Goal: Task Accomplishment & Management: Complete application form

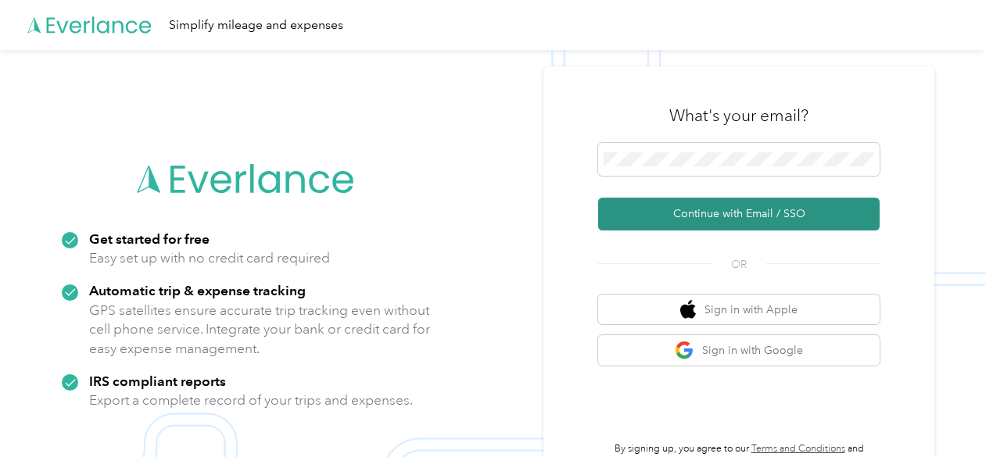
click at [671, 218] on button "Continue with Email / SSO" at bounding box center [739, 214] width 282 height 33
click at [715, 220] on button "Continue with Email / SSO" at bounding box center [739, 214] width 282 height 33
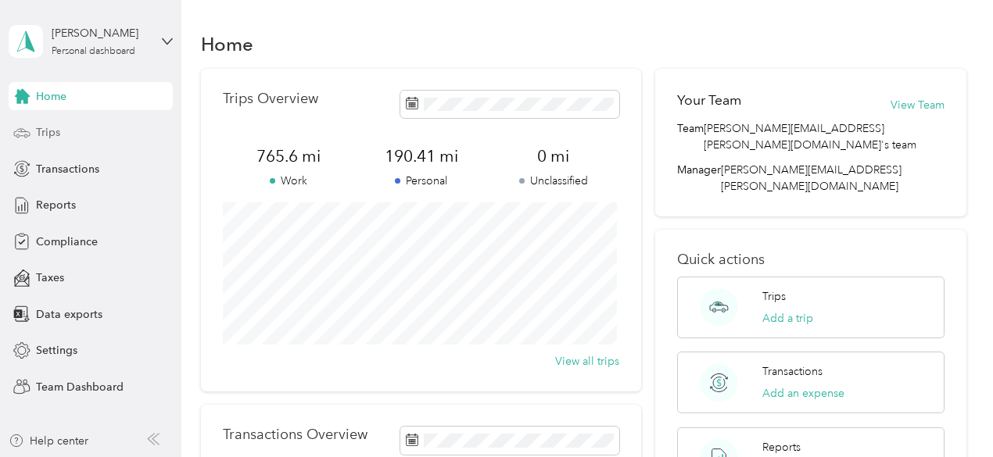
click at [36, 126] on span "Trips" at bounding box center [48, 132] width 24 height 16
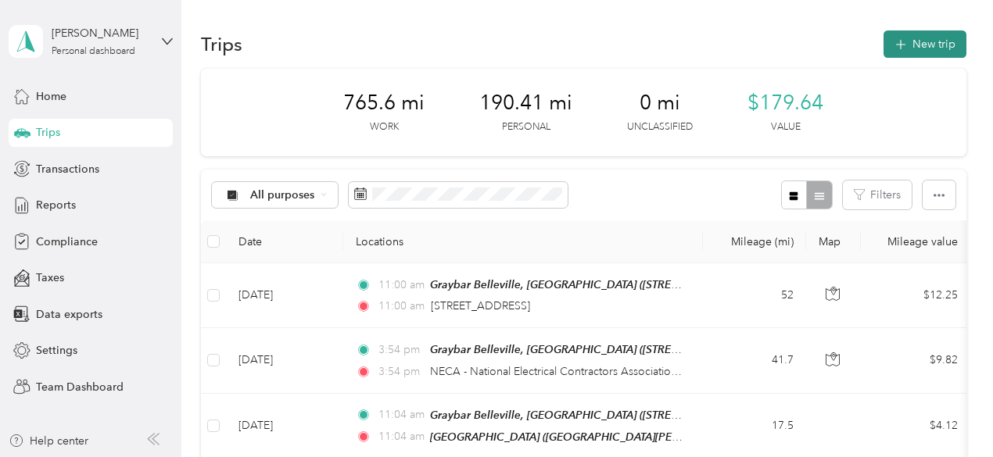
click at [911, 45] on button "New trip" at bounding box center [925, 43] width 83 height 27
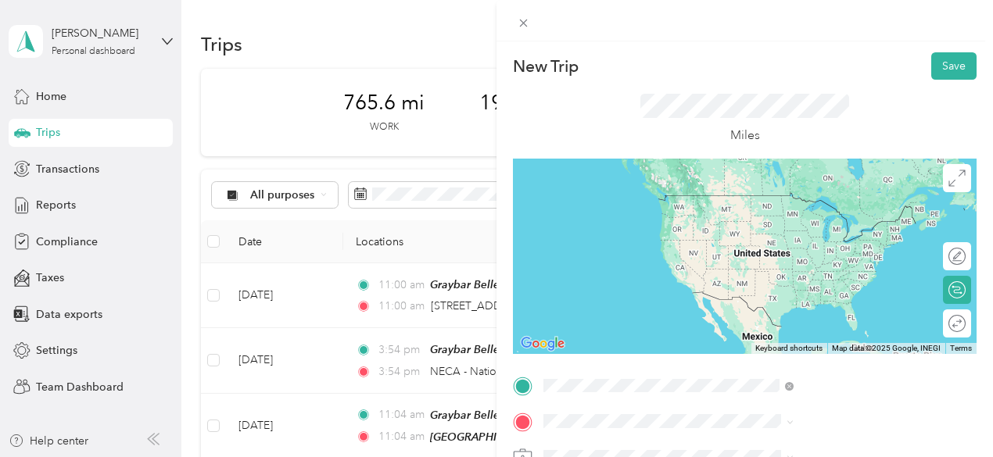
drag, startPoint x: 721, startPoint y: 393, endPoint x: 714, endPoint y: 123, distance: 269.9
click at [714, 123] on div "Miles" at bounding box center [745, 119] width 464 height 79
click at [759, 350] on span "[STREET_ADDRESS][US_STATE]" at bounding box center [816, 343] width 156 height 14
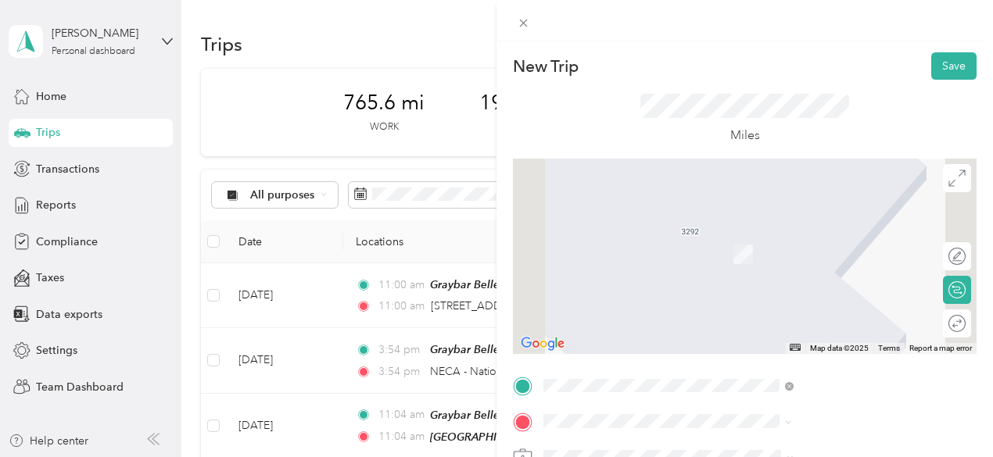
click at [807, 261] on span "[STREET_ADDRESS][PERSON_NAME][US_STATE]" at bounding box center [831, 276] width 186 height 30
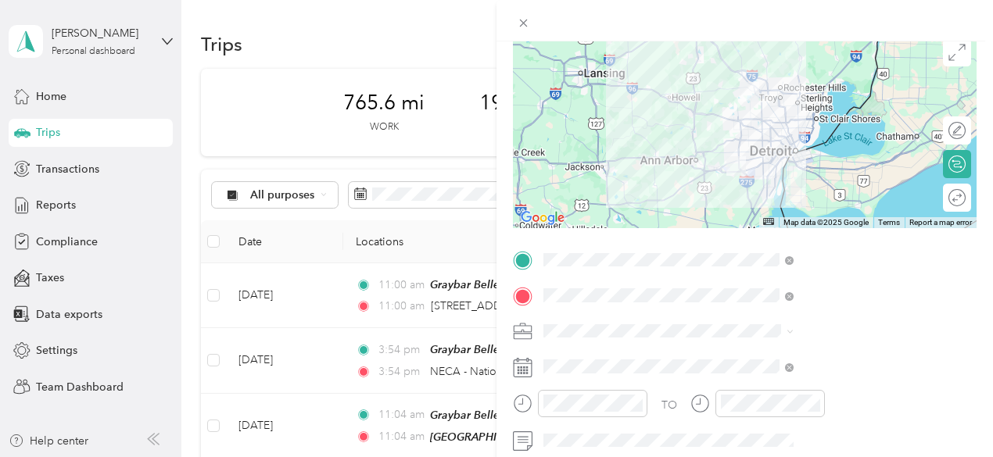
scroll to position [144, 0]
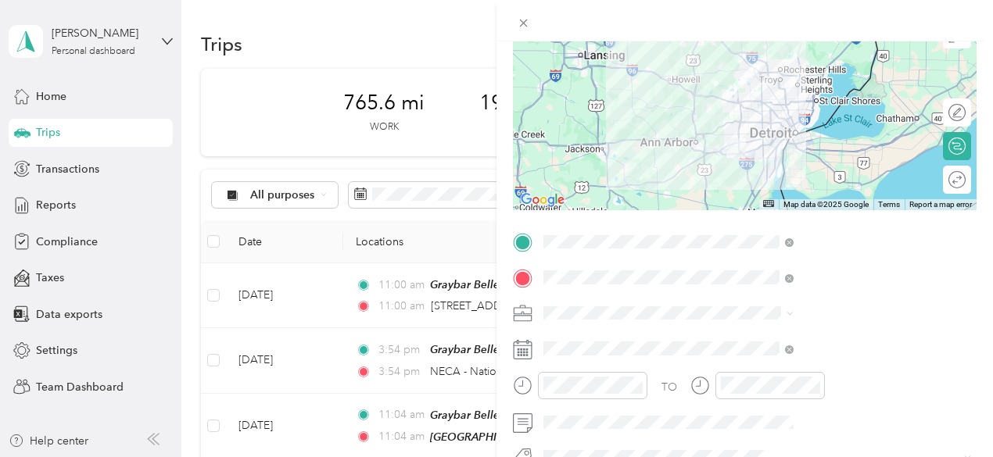
click at [529, 349] on rect at bounding box center [527, 349] width 2 height 2
click at [520, 352] on rect at bounding box center [519, 352] width 2 height 2
click at [522, 351] on rect at bounding box center [521, 352] width 2 height 2
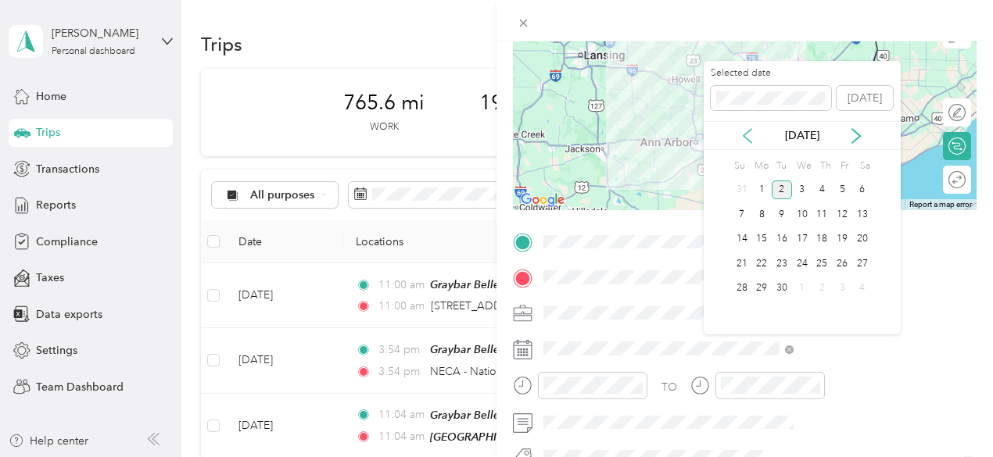
click at [748, 132] on icon at bounding box center [748, 136] width 8 height 14
click at [782, 221] on div "5" at bounding box center [782, 215] width 20 height 20
click at [763, 213] on div "4" at bounding box center [762, 215] width 20 height 20
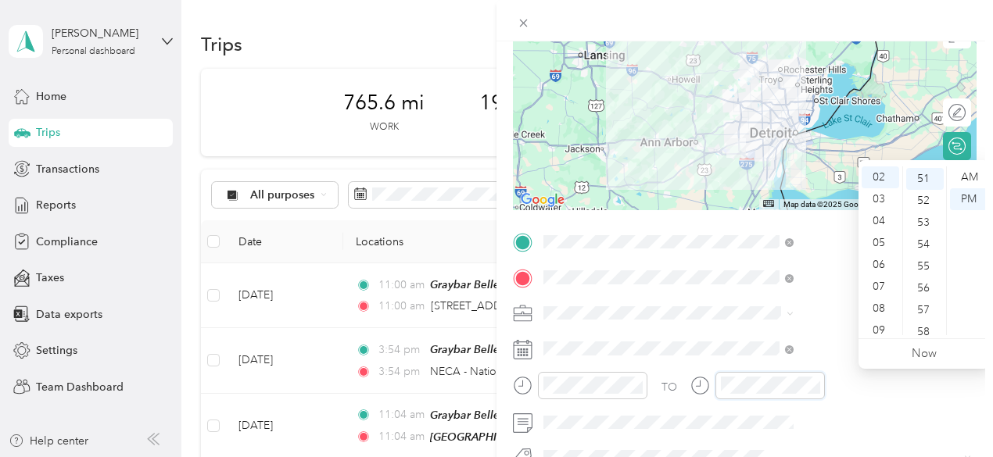
scroll to position [1117, 0]
click at [875, 285] on div "07" at bounding box center [881, 287] width 38 height 22
click at [928, 196] on div "45" at bounding box center [925, 202] width 38 height 22
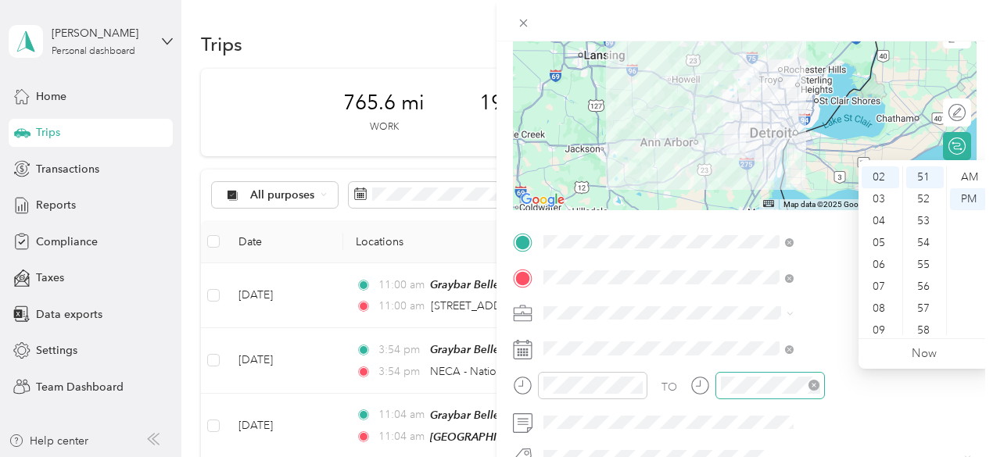
click at [825, 387] on div at bounding box center [770, 385] width 109 height 27
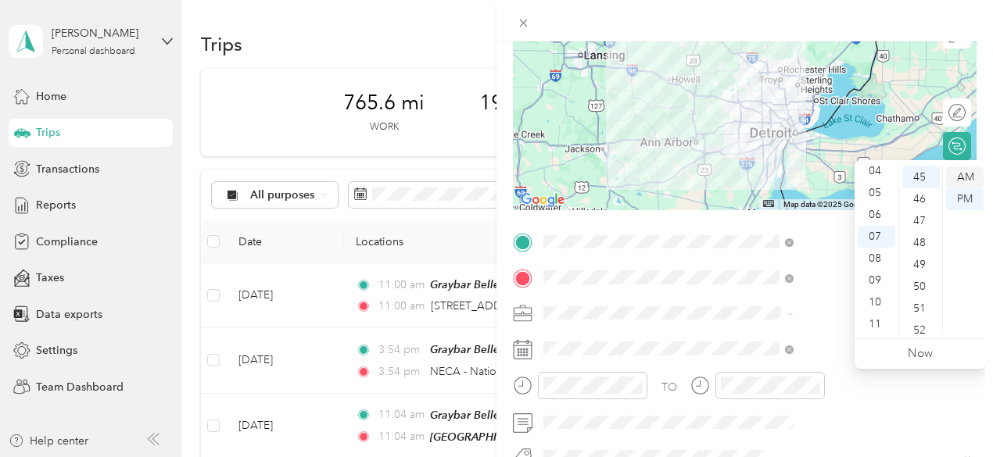
click at [960, 174] on div "AM" at bounding box center [965, 178] width 38 height 22
click at [968, 176] on div "AM" at bounding box center [965, 178] width 38 height 22
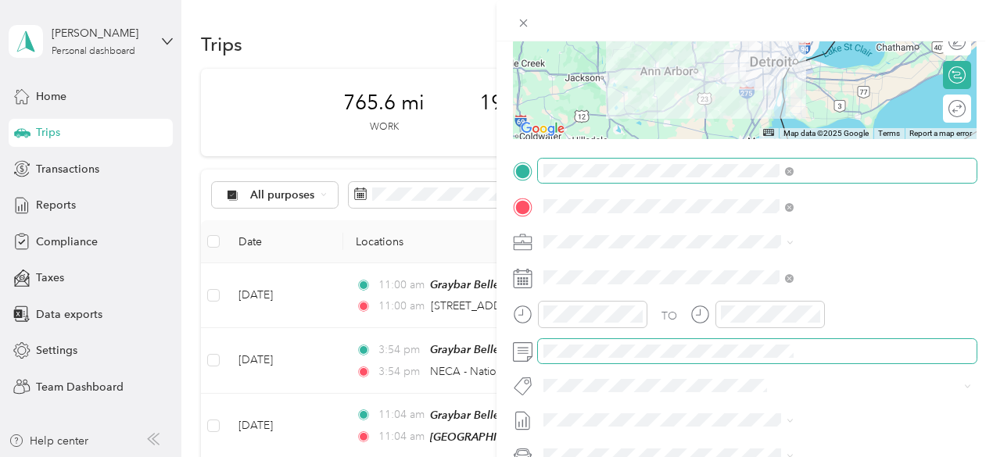
scroll to position [206, 3]
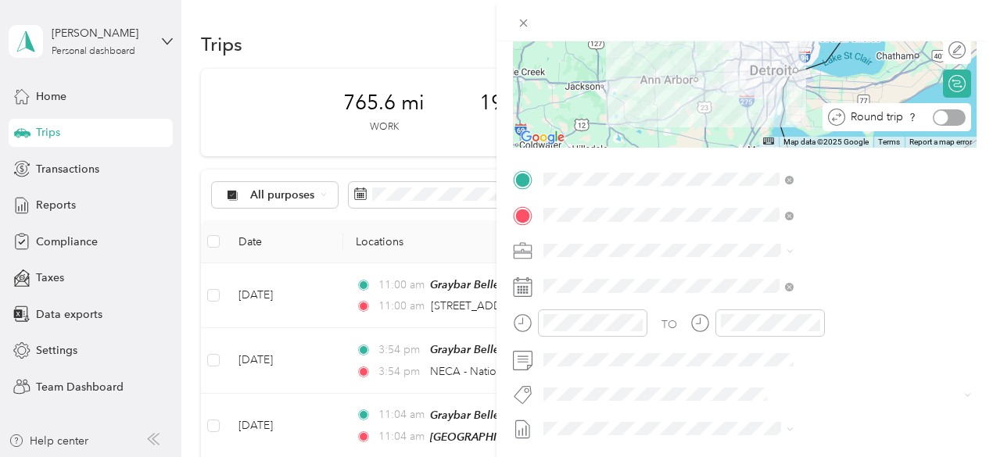
click at [934, 118] on div at bounding box center [941, 117] width 14 height 14
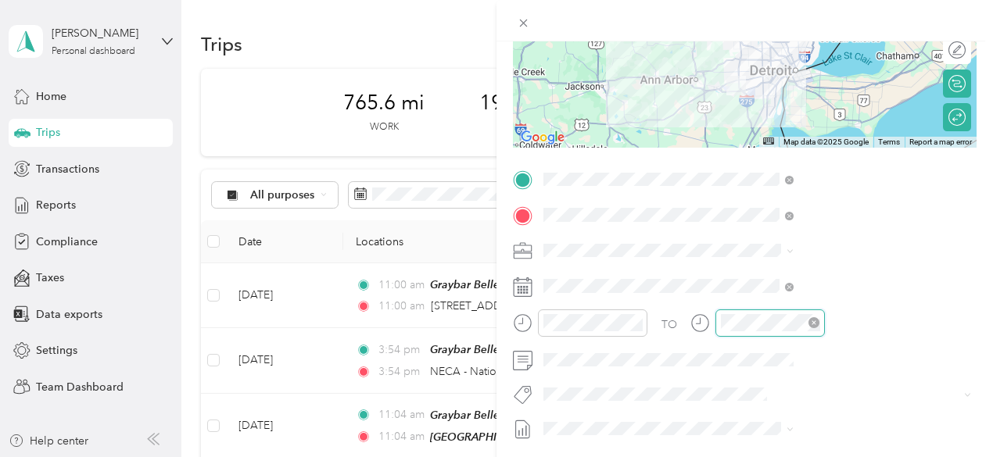
click at [825, 323] on div at bounding box center [770, 323] width 109 height 27
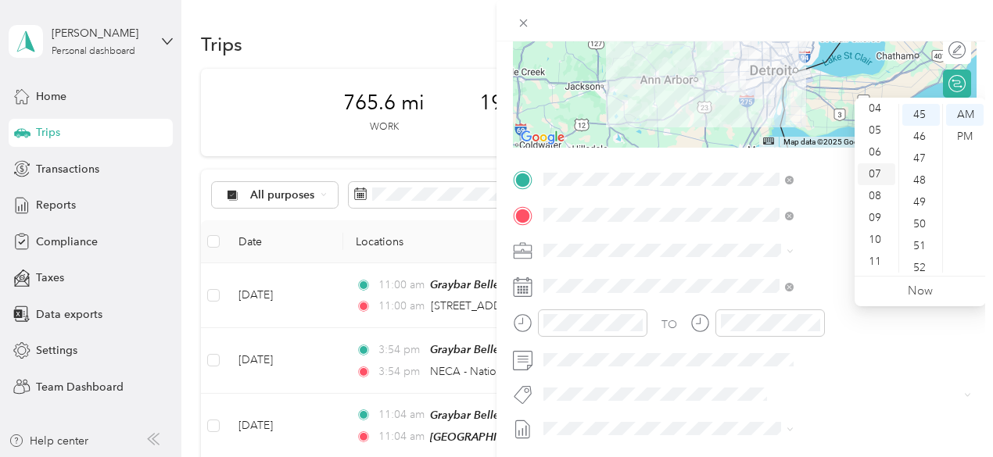
click at [877, 178] on div "07" at bounding box center [877, 174] width 38 height 22
click at [877, 154] on div "06" at bounding box center [877, 153] width 38 height 22
click at [921, 175] on div "48" at bounding box center [921, 181] width 38 height 22
click at [927, 265] on div "30" at bounding box center [921, 268] width 38 height 22
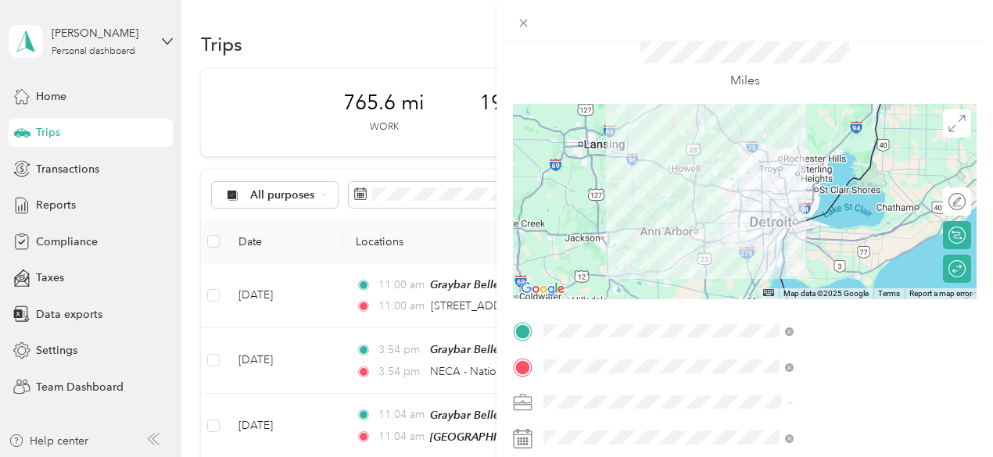
scroll to position [0, 3]
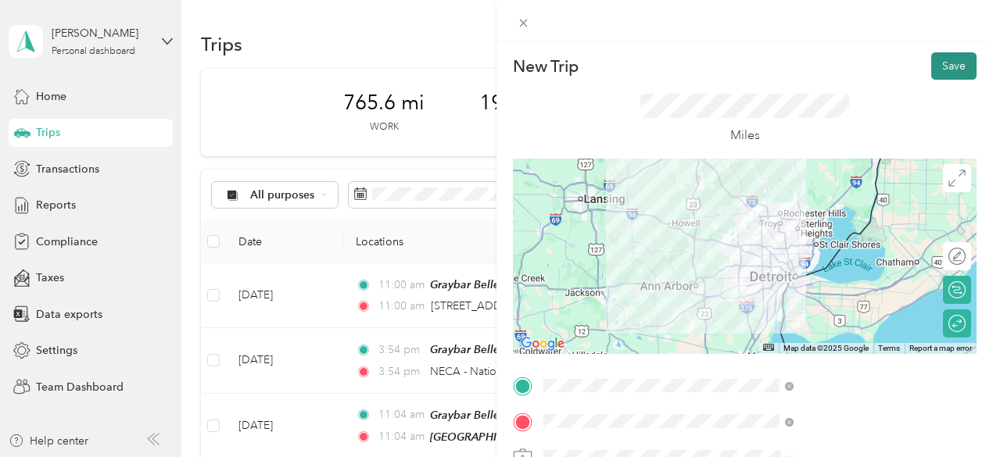
click at [931, 65] on button "Save" at bounding box center [953, 65] width 45 height 27
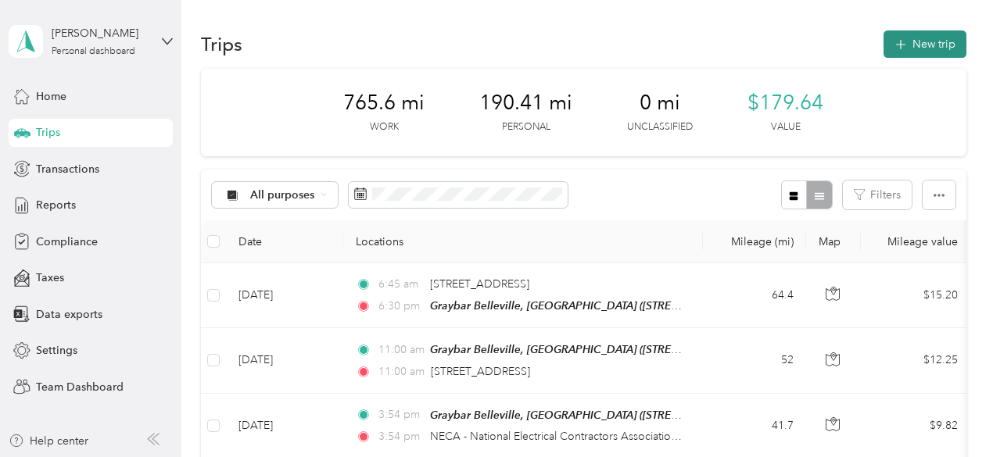
click at [931, 44] on button "New trip" at bounding box center [925, 43] width 83 height 27
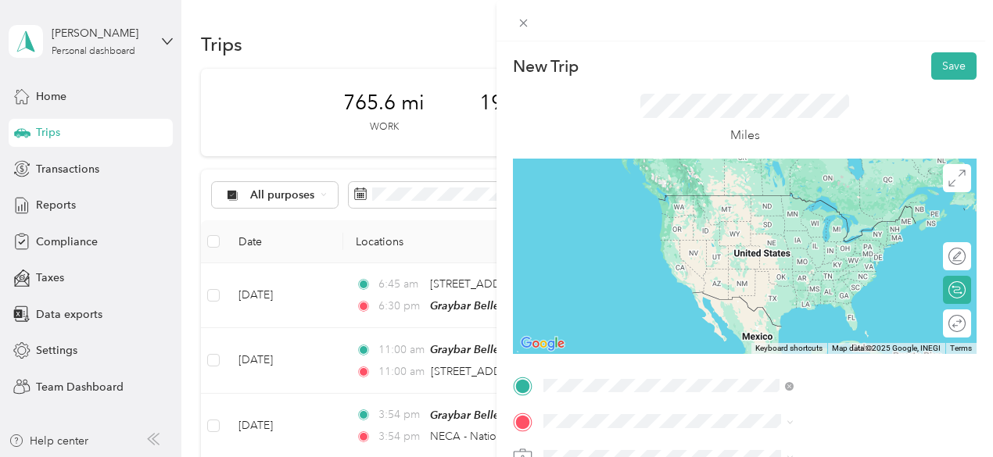
click at [801, 196] on span "[STREET_ADDRESS][US_STATE]" at bounding box center [816, 195] width 156 height 14
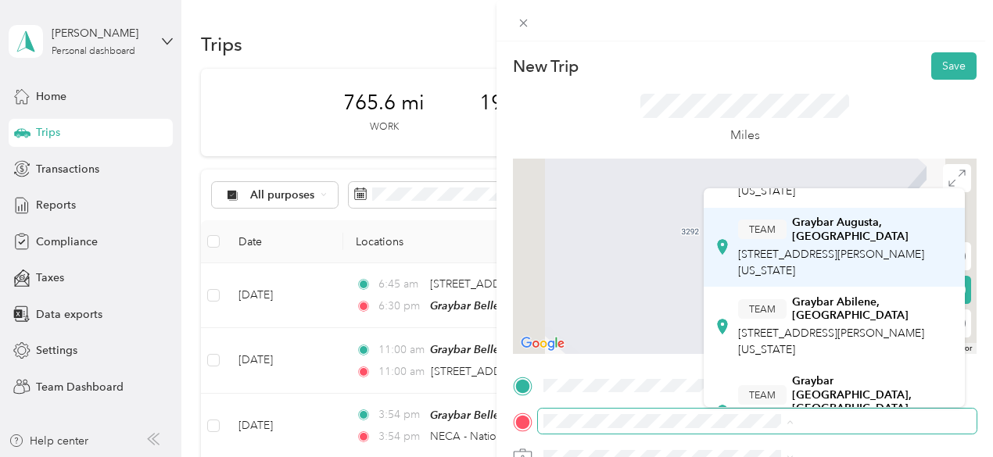
scroll to position [0, 0]
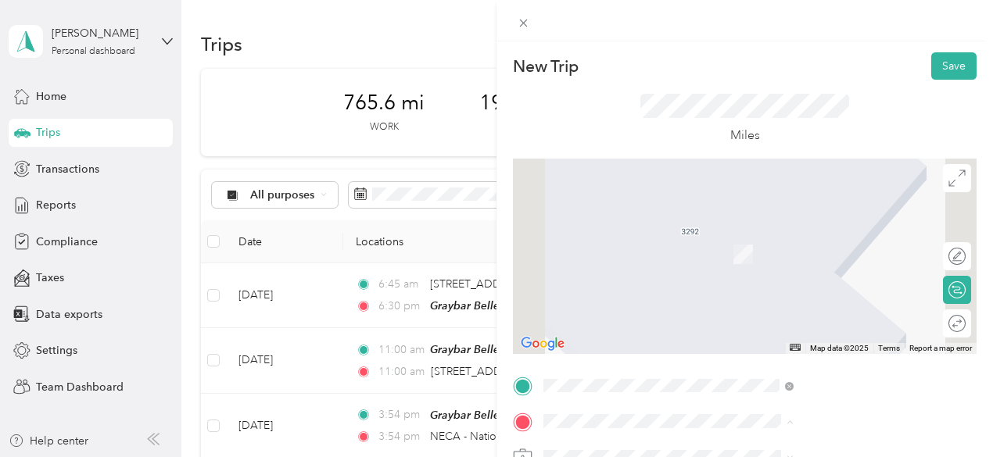
click at [734, 135] on div "Miles" at bounding box center [744, 120] width 209 height 52
click at [788, 261] on span "[STREET_ADDRESS][PERSON_NAME][US_STATE]" at bounding box center [831, 276] width 186 height 30
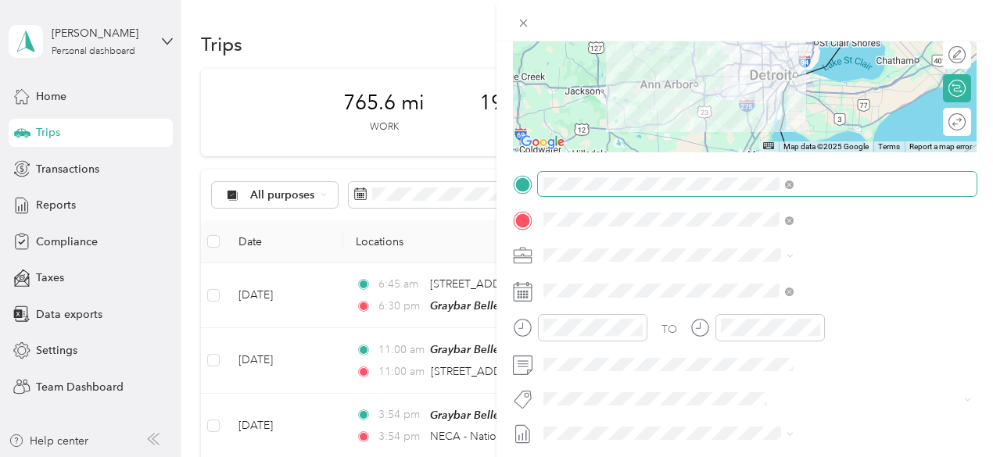
scroll to position [235, 0]
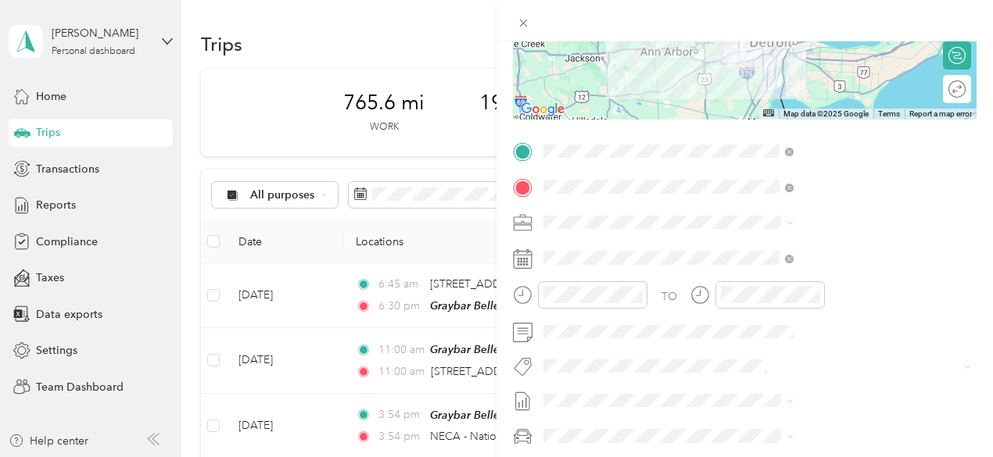
click at [533, 257] on icon at bounding box center [523, 259] width 20 height 20
click at [533, 256] on icon at bounding box center [523, 259] width 20 height 20
click at [533, 264] on icon at bounding box center [523, 259] width 20 height 20
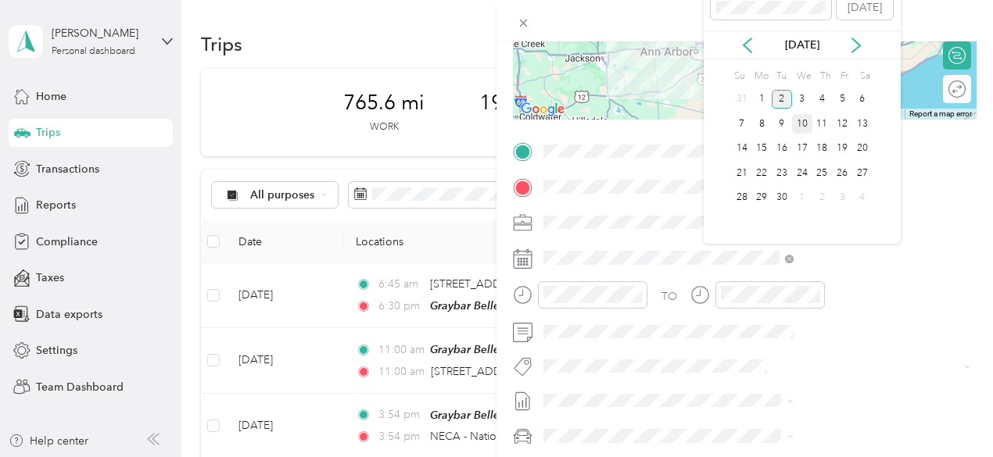
click at [804, 127] on div "10" at bounding box center [802, 124] width 20 height 20
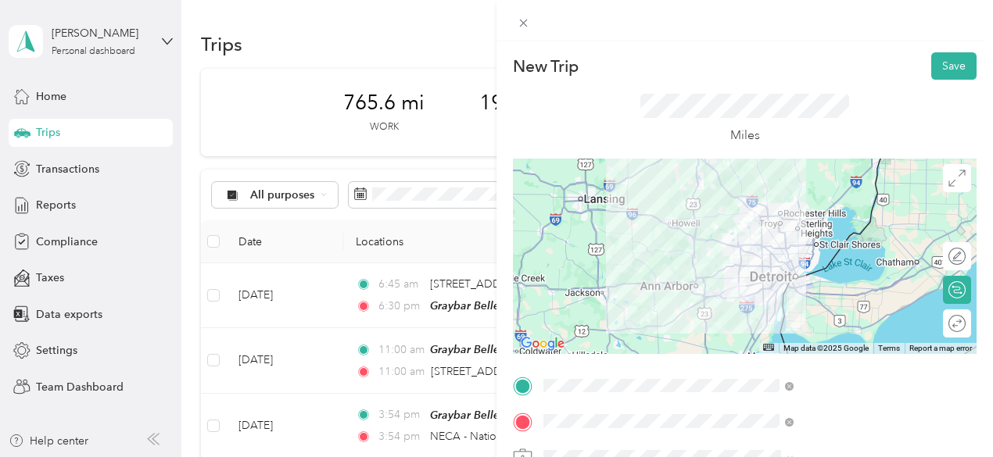
scroll to position [156, 0]
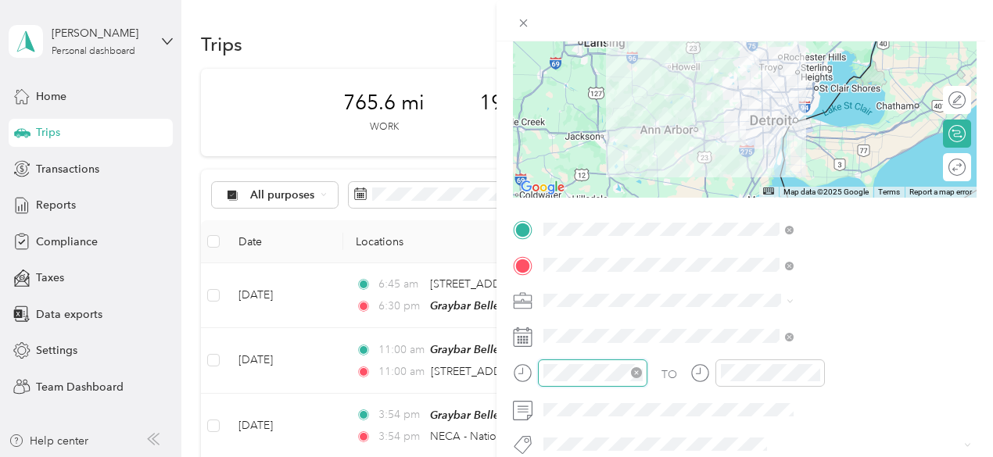
click at [647, 372] on div at bounding box center [592, 373] width 109 height 27
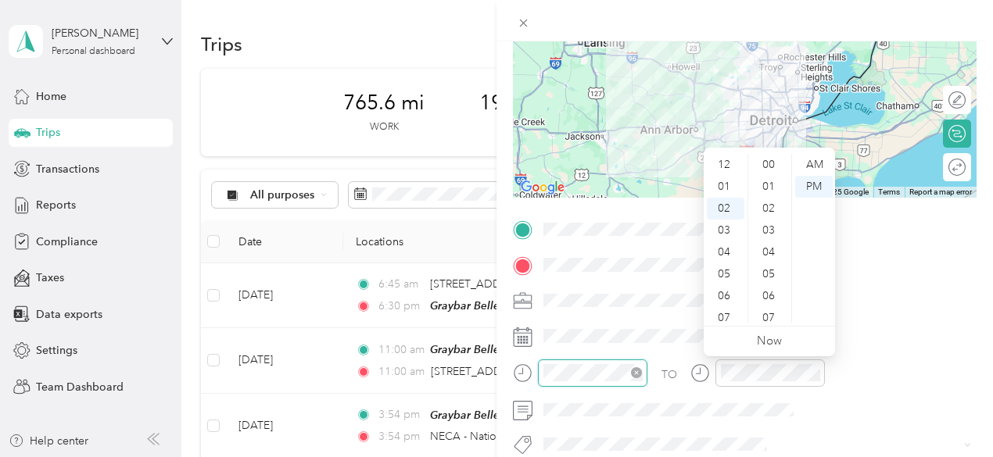
scroll to position [1145, 0]
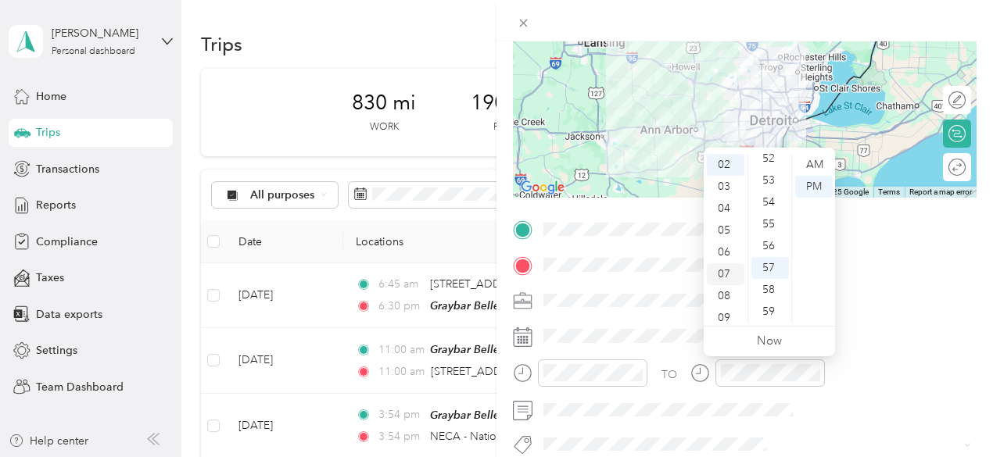
click at [726, 276] on div "07" at bounding box center [726, 275] width 38 height 22
click at [723, 199] on div "06" at bounding box center [726, 203] width 38 height 22
click at [770, 163] on div "45" at bounding box center [771, 162] width 38 height 22
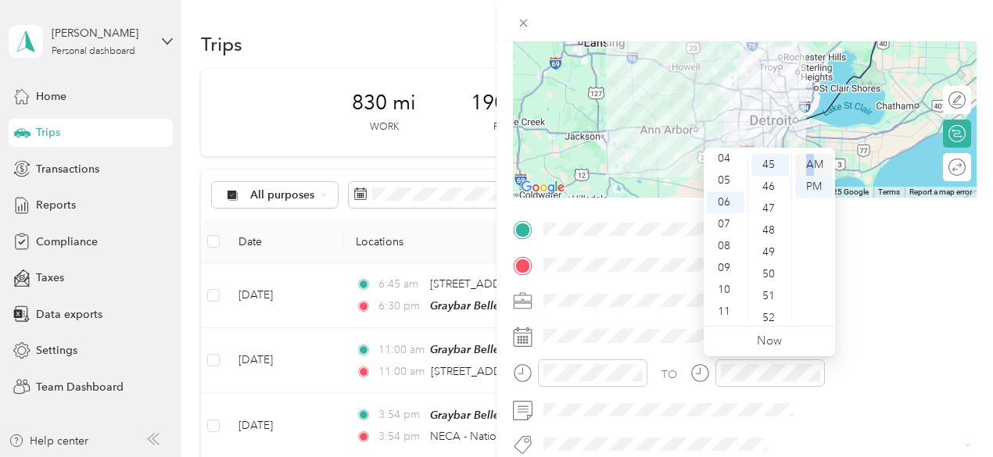
click at [810, 166] on div "AM" at bounding box center [814, 165] width 38 height 22
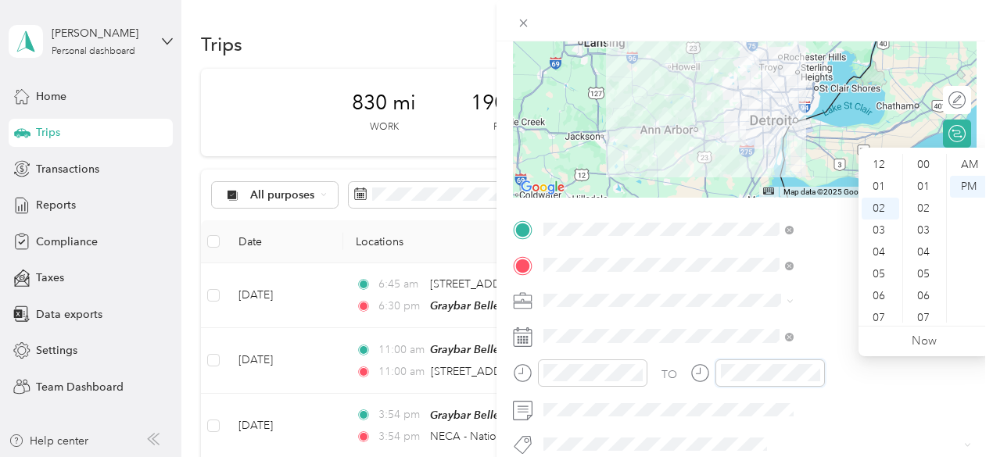
scroll to position [1145, 0]
click at [877, 270] on div "07" at bounding box center [881, 275] width 38 height 22
click at [924, 167] on div "00" at bounding box center [925, 165] width 38 height 22
click at [974, 185] on div "PM" at bounding box center [969, 187] width 38 height 22
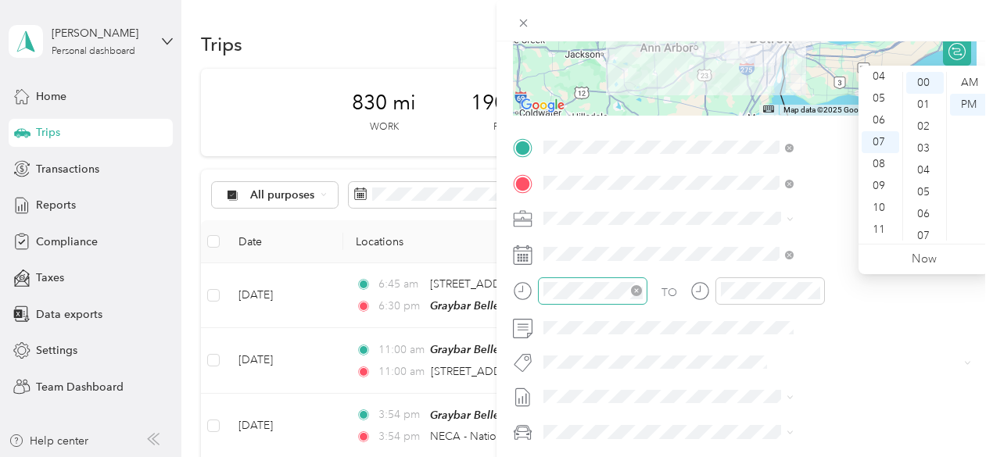
scroll to position [156, 0]
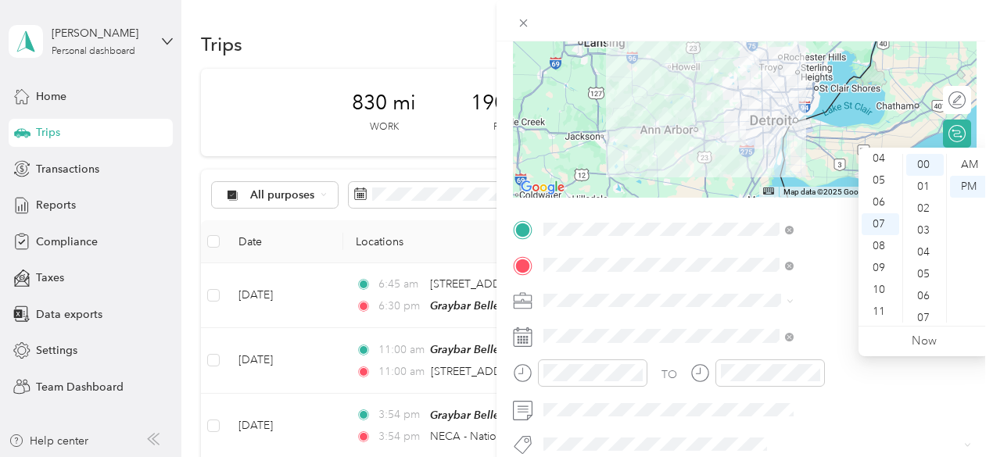
click at [841, 430] on div "TO Add photo" at bounding box center [745, 406] width 464 height 378
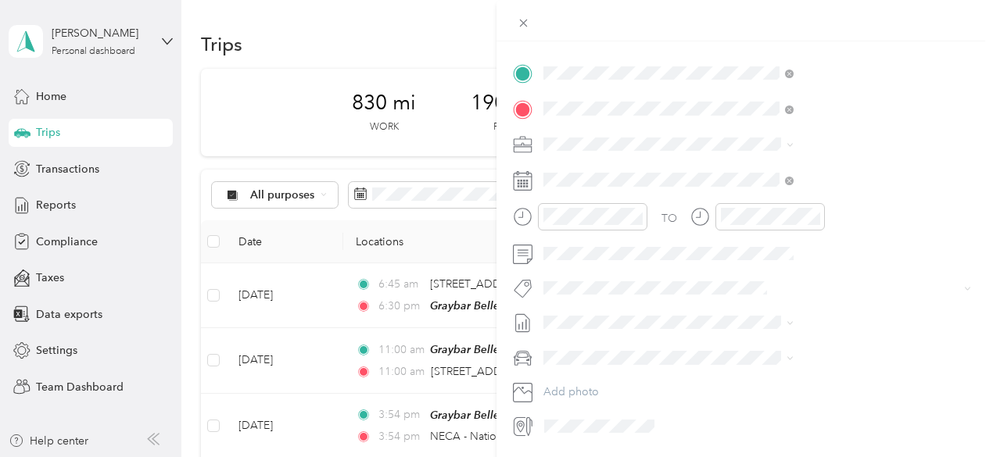
scroll to position [363, 0]
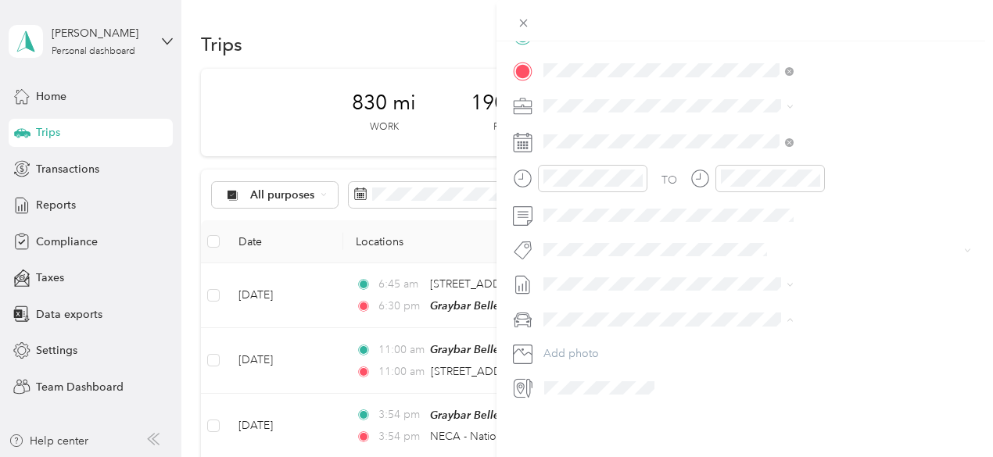
click at [818, 429] on div "New Trip Save This trip cannot be edited because it is either under review, app…" at bounding box center [745, 269] width 497 height 457
click at [871, 387] on div at bounding box center [758, 388] width 438 height 25
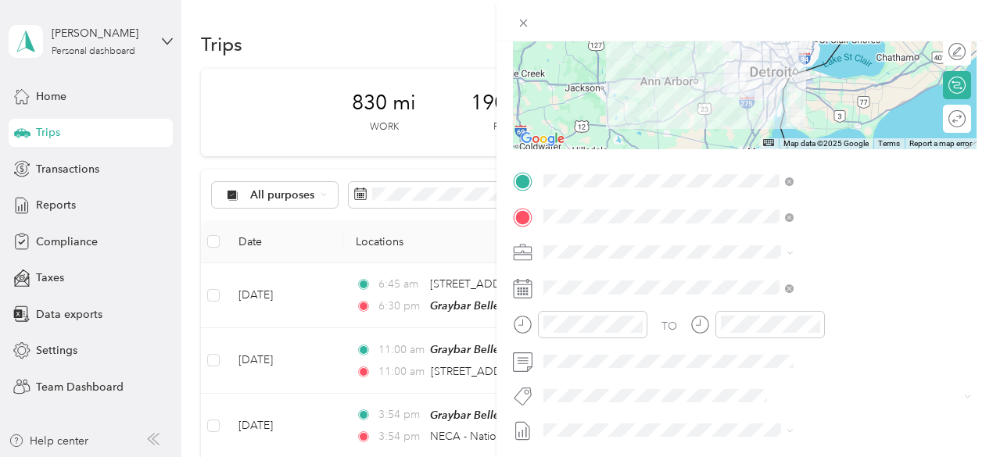
scroll to position [206, 0]
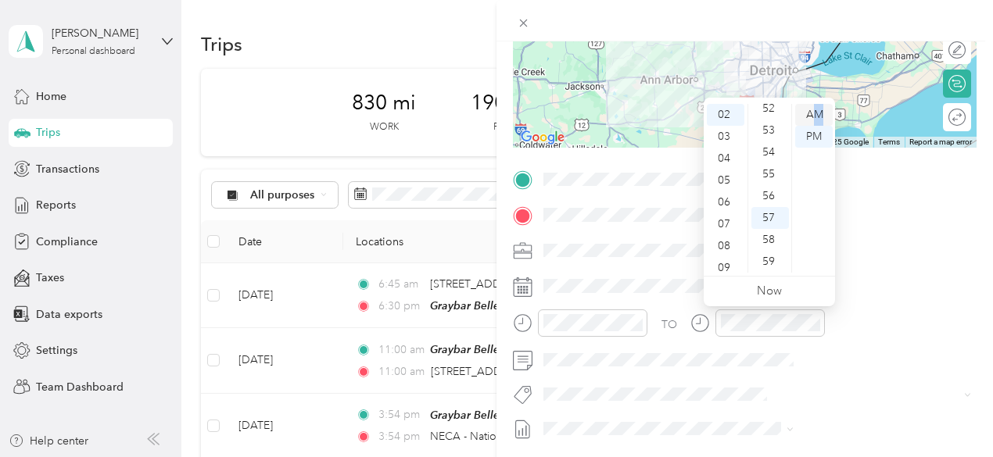
click at [818, 113] on div "AM" at bounding box center [814, 115] width 38 height 22
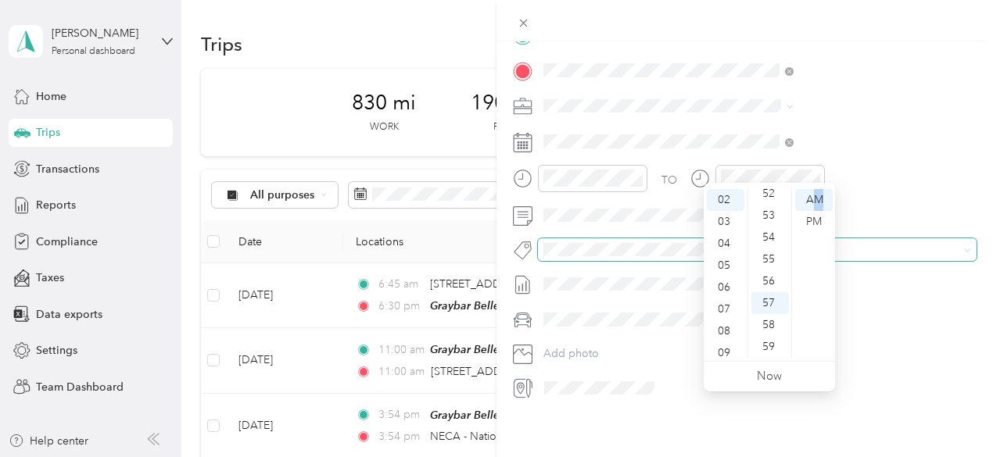
scroll to position [363, 0]
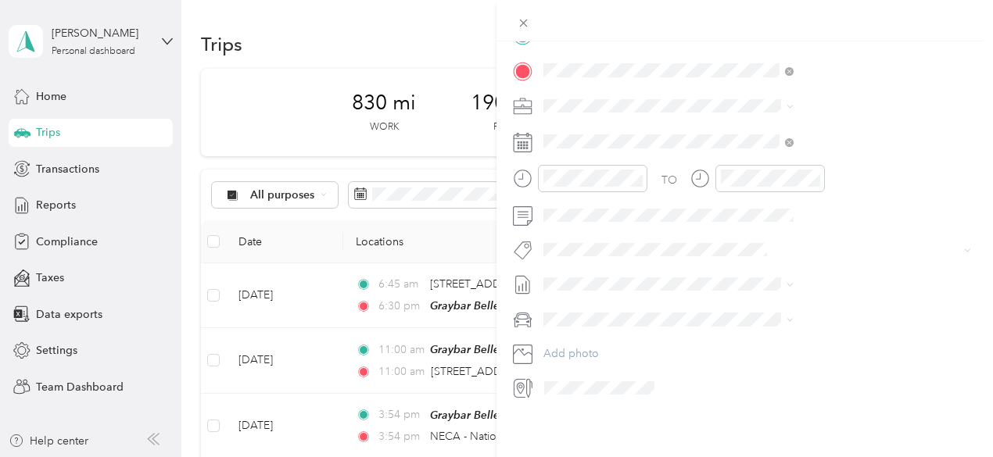
click at [838, 411] on div "New Trip Save This trip cannot be edited because it is either under review, app…" at bounding box center [745, 269] width 497 height 457
click at [705, 417] on div "New Trip Save This trip cannot be edited because it is either under review, app…" at bounding box center [745, 269] width 497 height 457
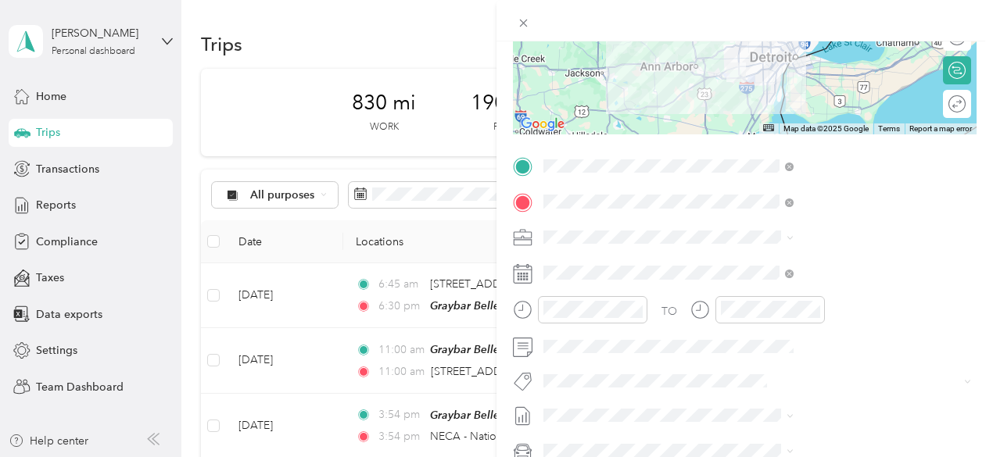
scroll to position [128, 0]
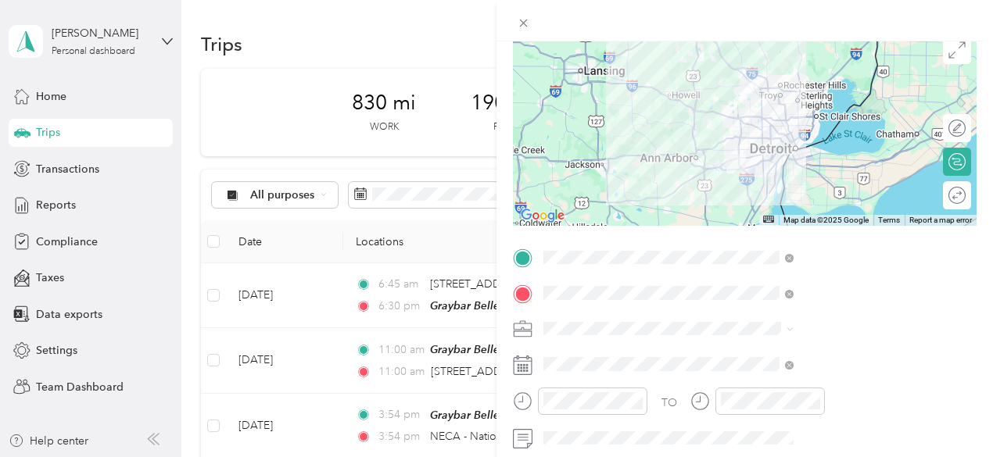
click at [751, 142] on span "[STREET_ADDRESS][PERSON_NAME][US_STATE]" at bounding box center [831, 148] width 186 height 30
click at [800, 140] on div "TEAM [GEOGRAPHIC_DATA][STREET_ADDRESS][PERSON_NAME][US_STATE]" at bounding box center [837, 133] width 198 height 63
click at [533, 301] on icon at bounding box center [523, 295] width 20 height 20
click at [530, 295] on icon at bounding box center [523, 294] width 14 height 14
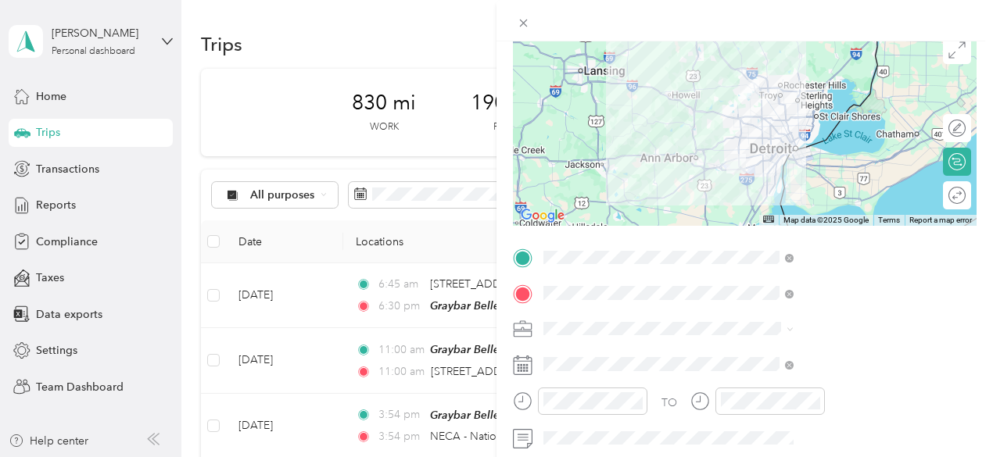
click at [530, 295] on icon at bounding box center [523, 294] width 14 height 14
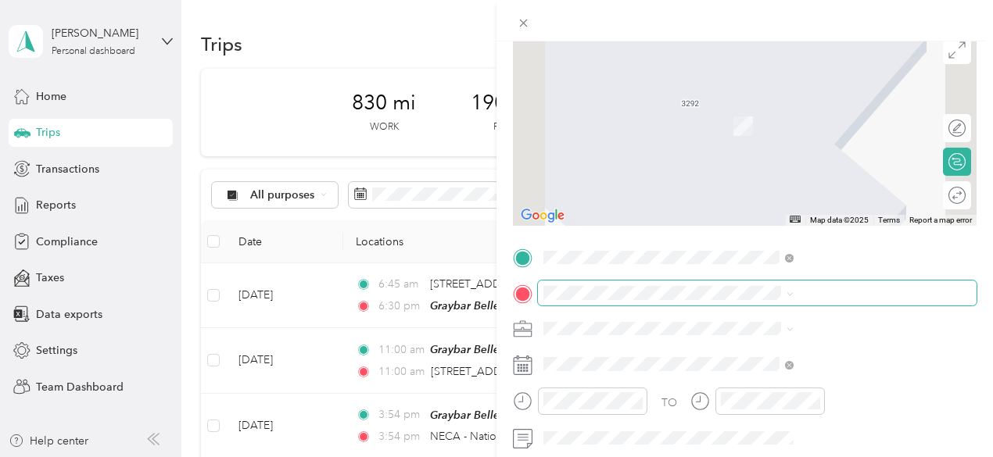
click at [530, 296] on icon at bounding box center [523, 294] width 14 height 14
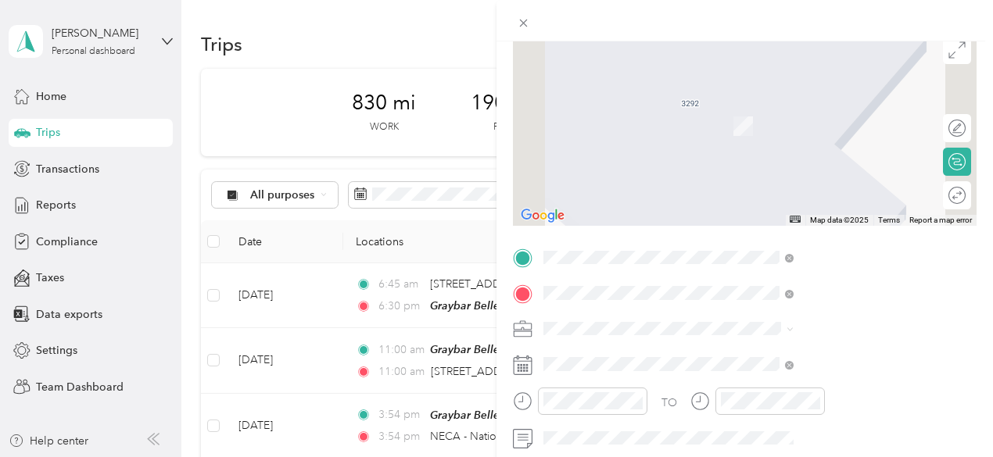
click at [770, 148] on span "[STREET_ADDRESS][PERSON_NAME][US_STATE]" at bounding box center [831, 148] width 186 height 30
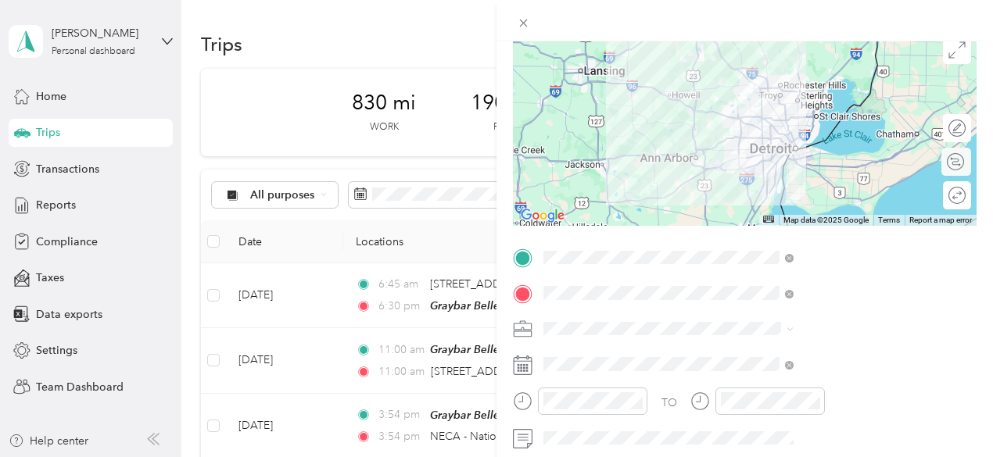
click at [945, 163] on div "Calculate route" at bounding box center [957, 162] width 30 height 28
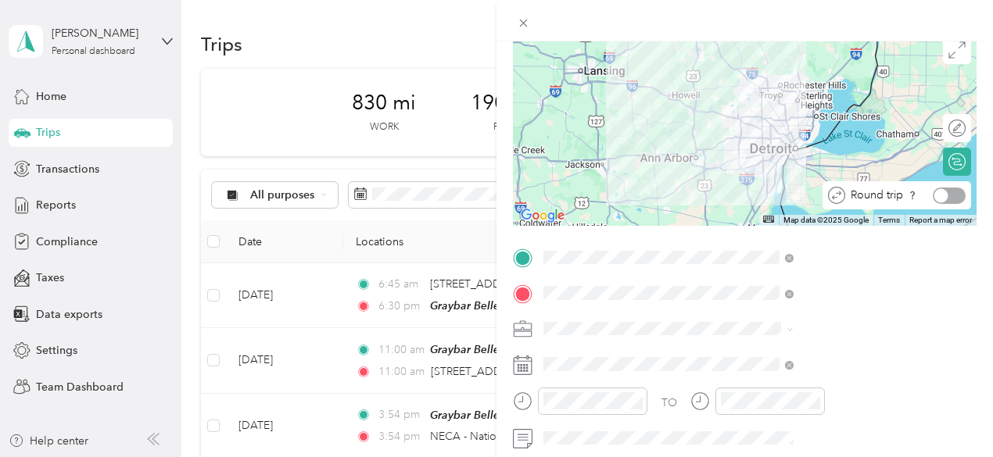
click at [934, 195] on div at bounding box center [941, 195] width 14 height 14
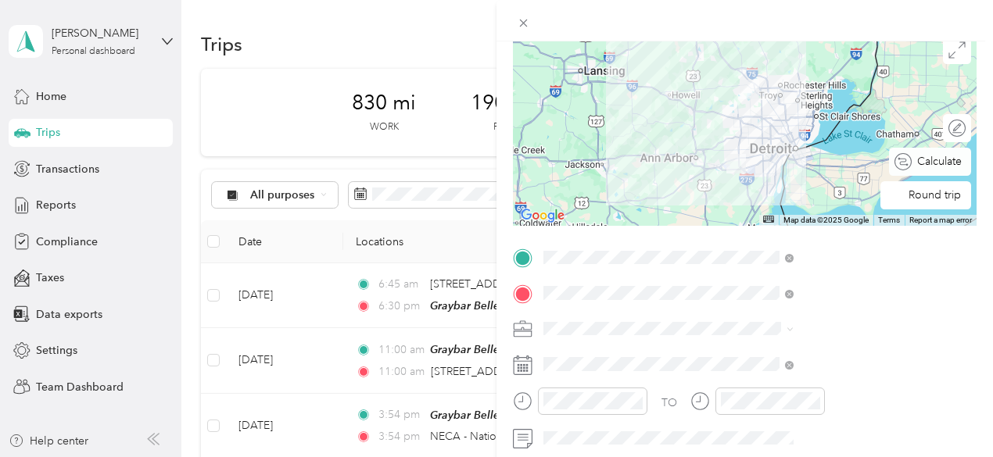
click at [954, 165] on div "Calculate route" at bounding box center [930, 162] width 82 height 28
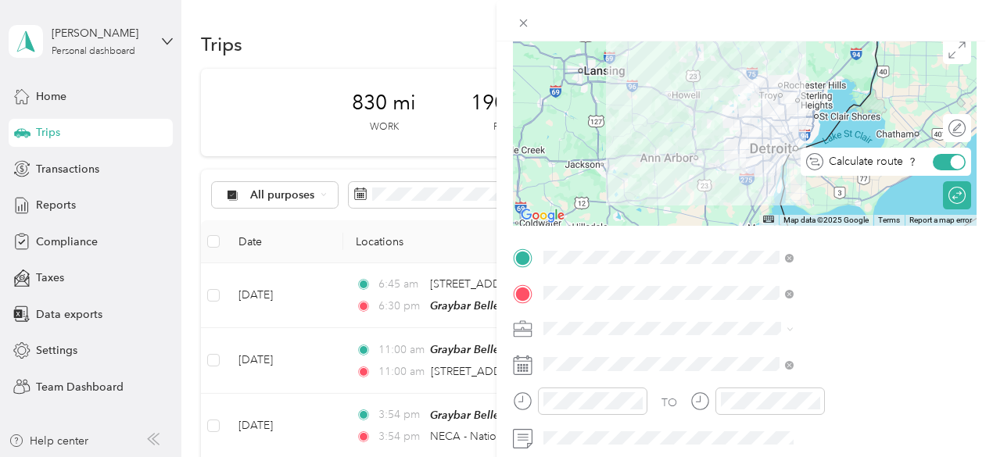
click at [951, 160] on div at bounding box center [958, 162] width 14 height 14
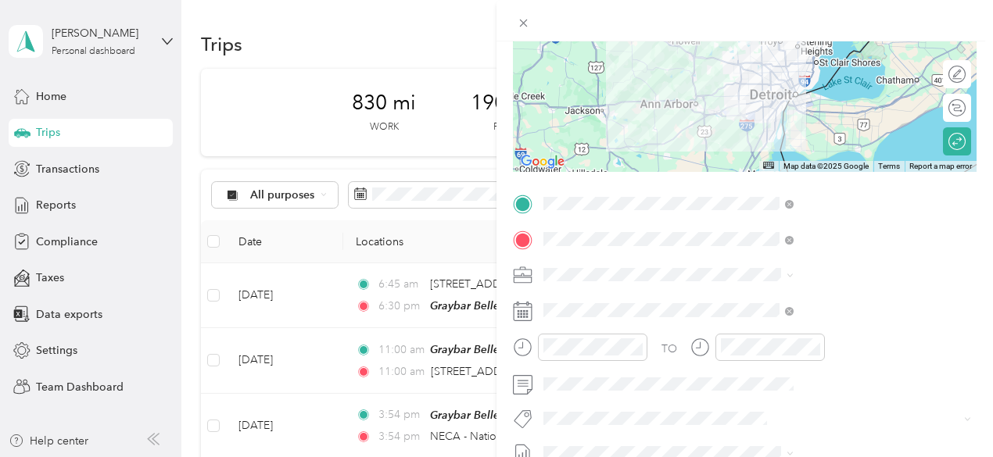
scroll to position [206, 0]
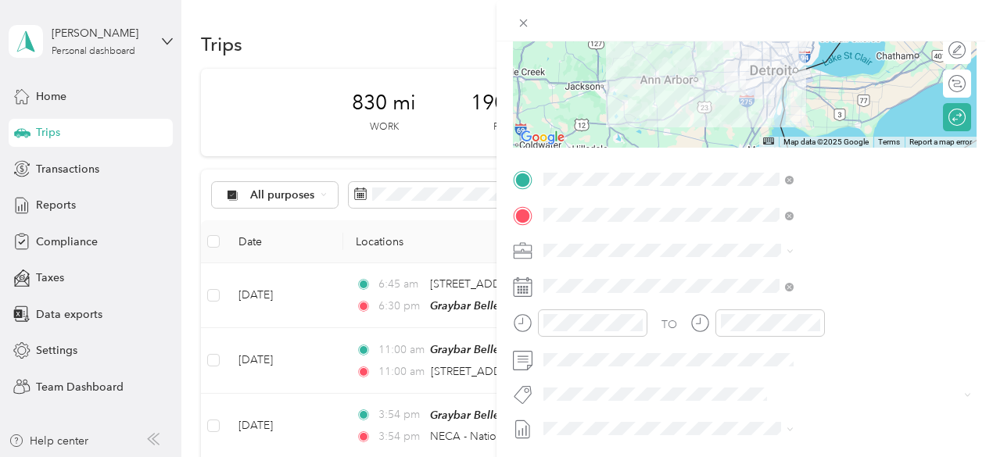
click at [812, 278] on strong "Graybar Belleville, [GEOGRAPHIC_DATA]" at bounding box center [864, 283] width 144 height 27
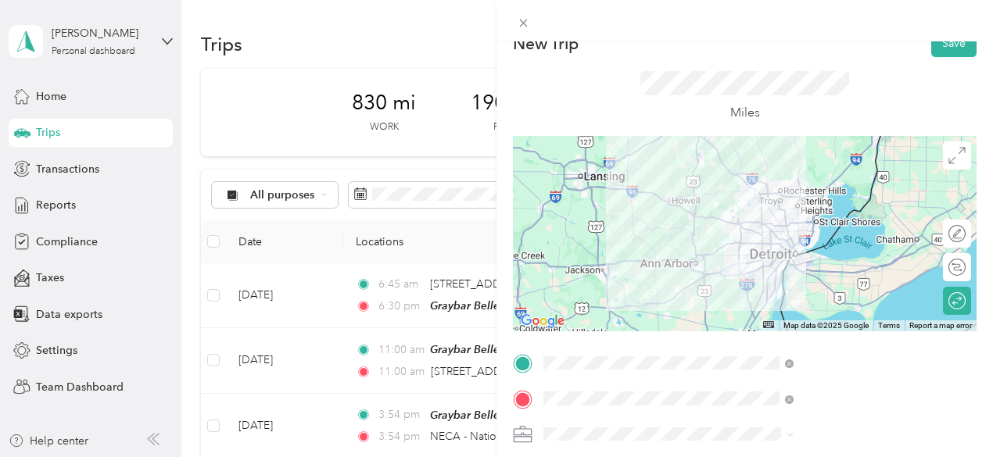
scroll to position [0, 0]
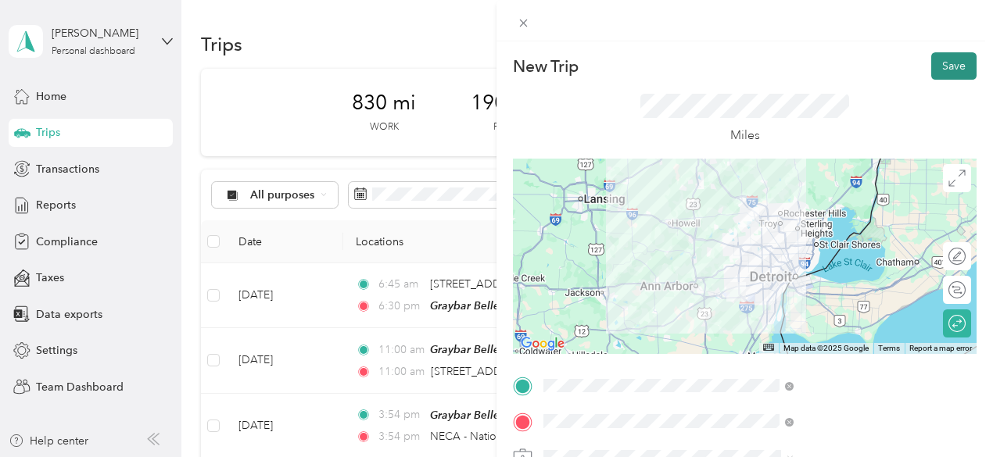
click at [931, 68] on button "Save" at bounding box center [953, 65] width 45 height 27
